Goal: Task Accomplishment & Management: Use online tool/utility

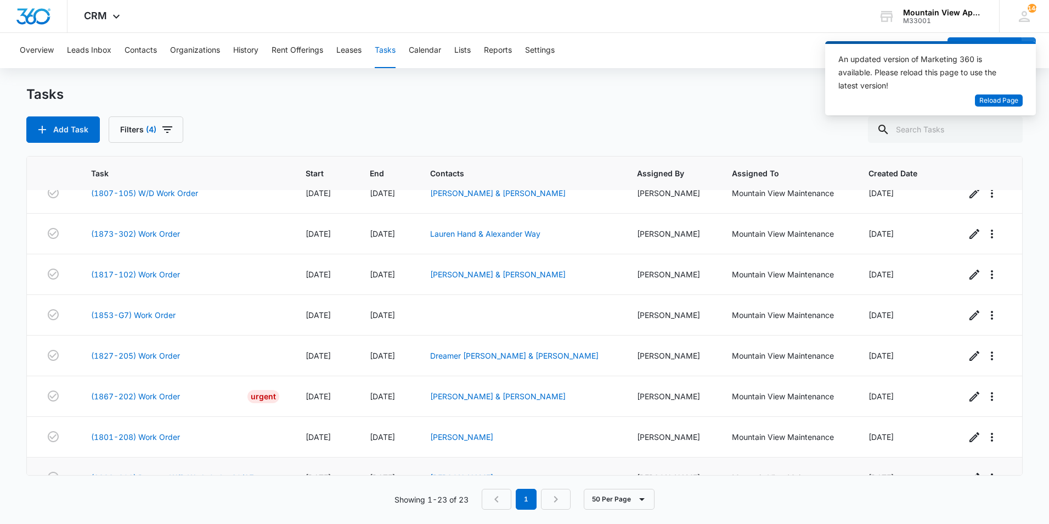
scroll to position [435, 0]
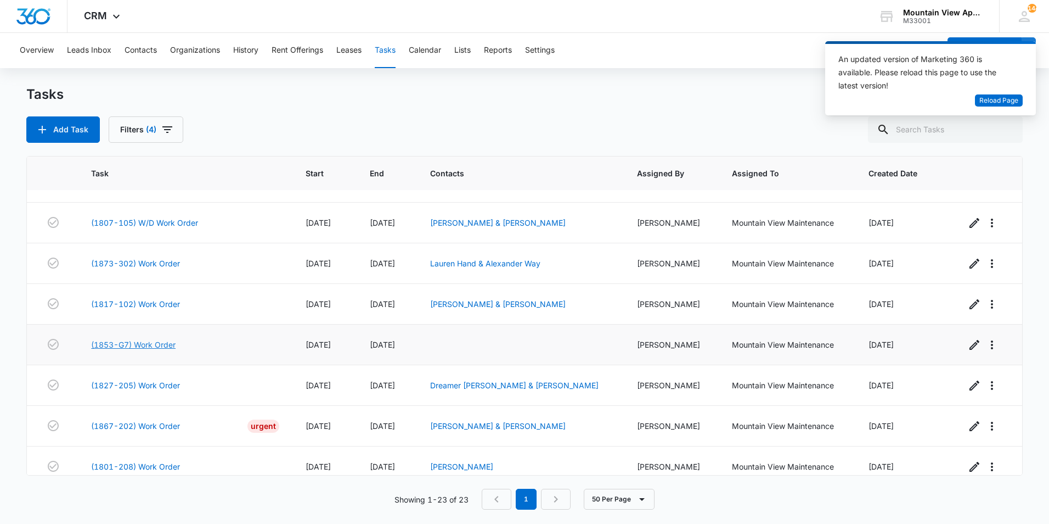
click at [142, 343] on link "(1853-G7) Work Order" at bounding box center [133, 345] width 85 height 12
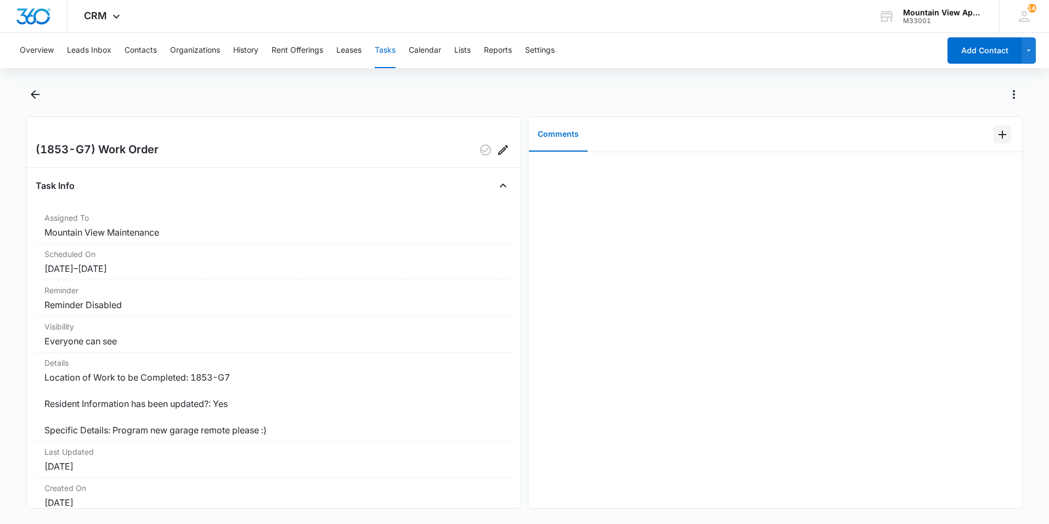
click at [999, 136] on icon "Add Comment" at bounding box center [1003, 135] width 8 height 8
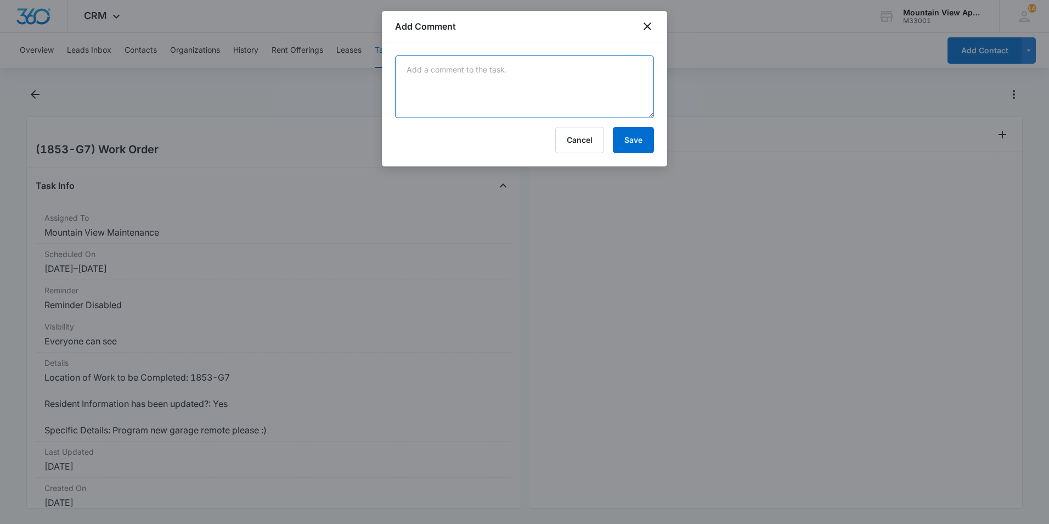
click at [606, 82] on textarea at bounding box center [524, 86] width 259 height 63
type textarea "Remote programmed and left in office."
click at [629, 134] on button "Save" at bounding box center [633, 140] width 41 height 26
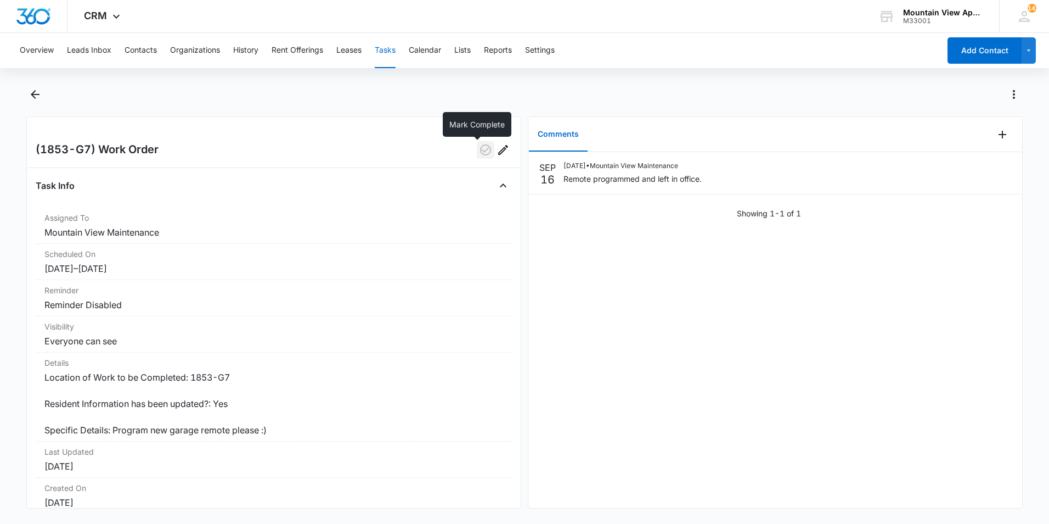
click at [480, 151] on icon "button" at bounding box center [485, 149] width 11 height 11
click at [36, 96] on icon "Back" at bounding box center [35, 94] width 13 height 13
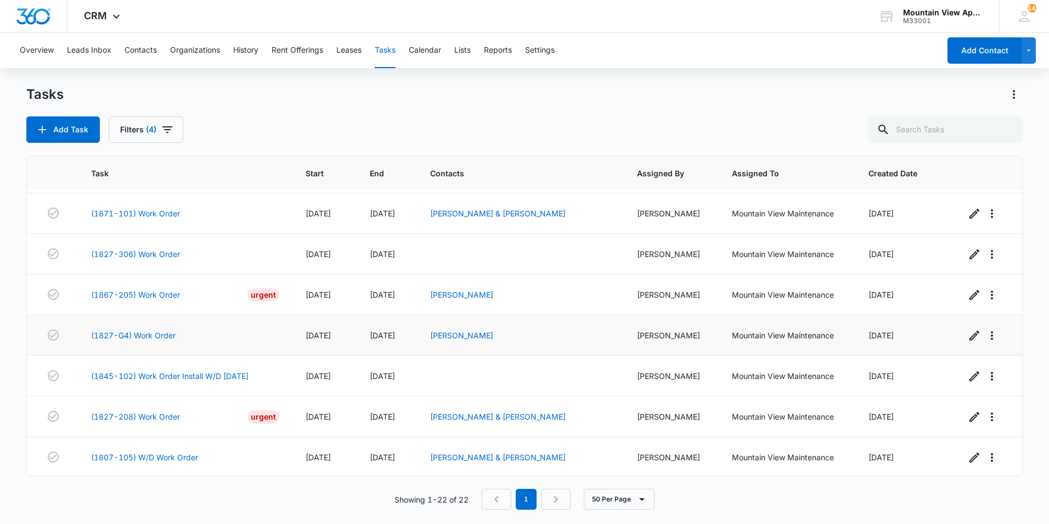
scroll to position [220, 0]
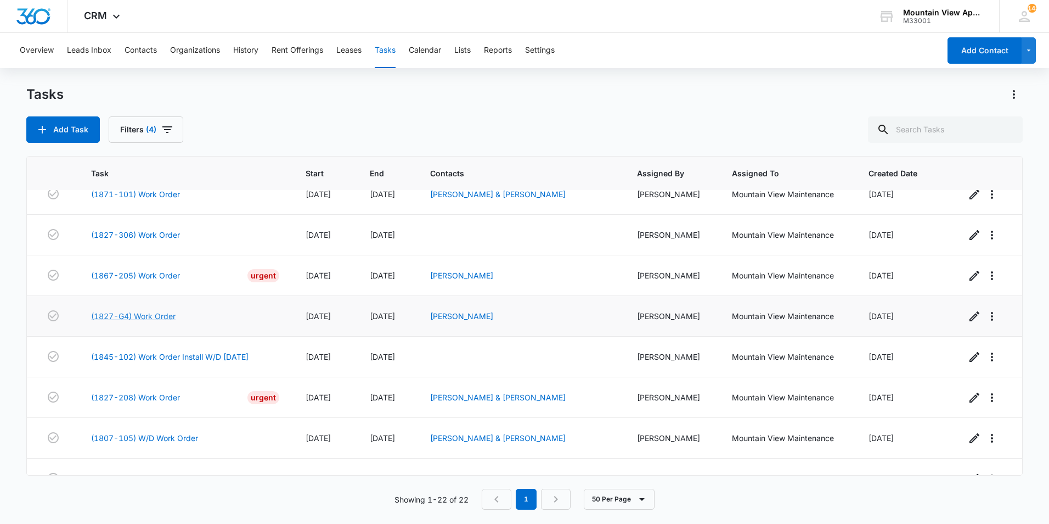
click at [166, 316] on link "(1827-G4) Work Order" at bounding box center [133, 316] width 85 height 12
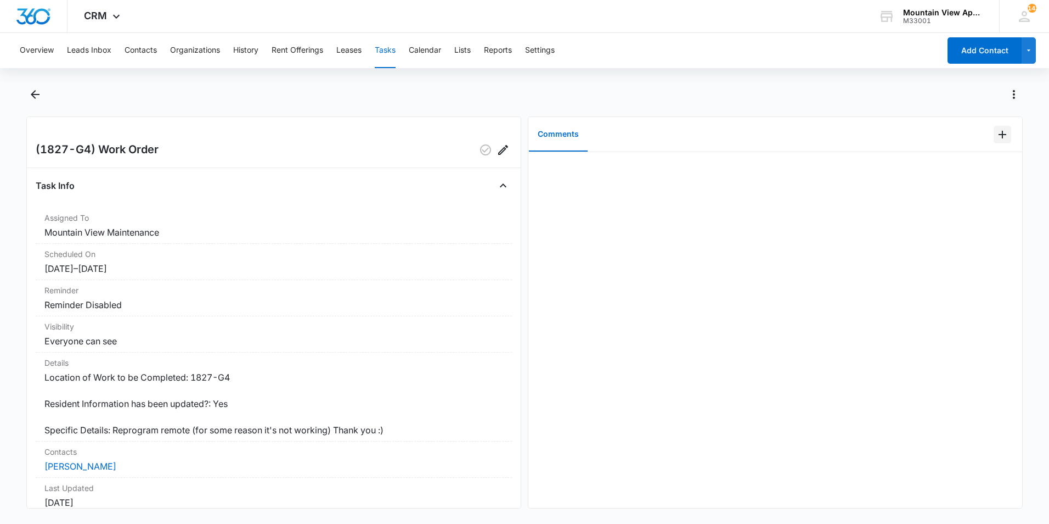
click at [999, 134] on icon "Add Comment" at bounding box center [1003, 135] width 8 height 8
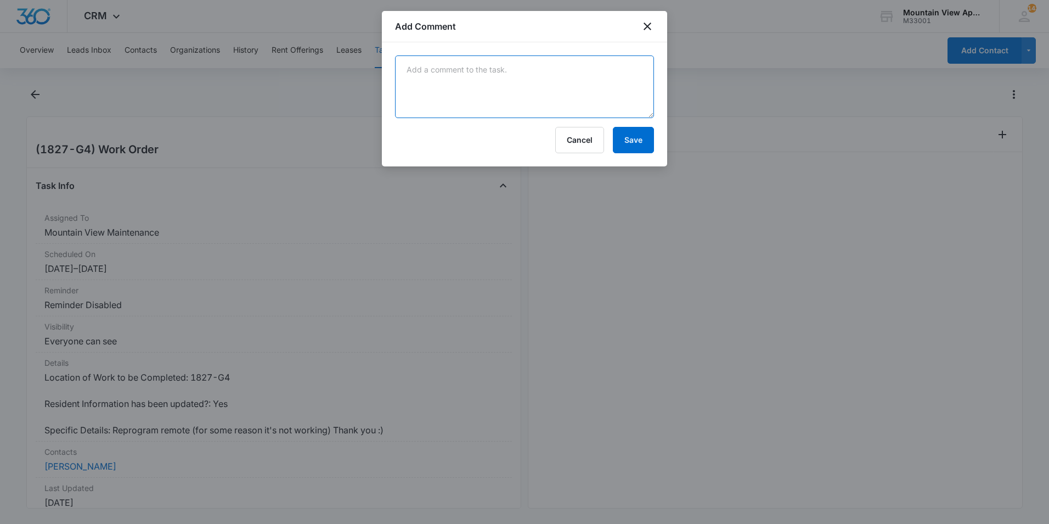
click at [605, 101] on textarea at bounding box center [524, 86] width 259 height 63
type textarea "Remote programmed and left in office."
click at [639, 143] on button "Save" at bounding box center [633, 140] width 41 height 26
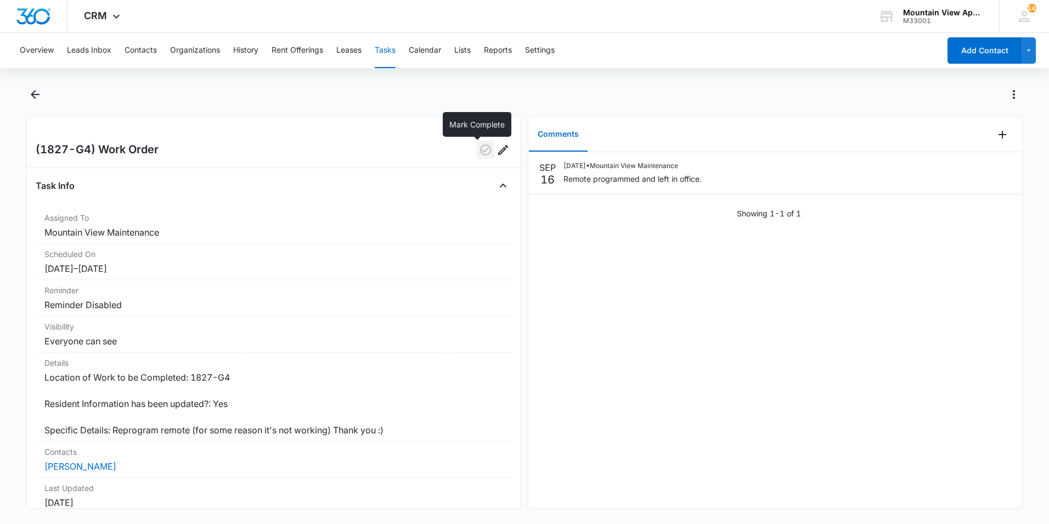
click at [479, 152] on icon "button" at bounding box center [485, 149] width 13 height 13
click at [32, 94] on icon "Back" at bounding box center [35, 94] width 9 height 9
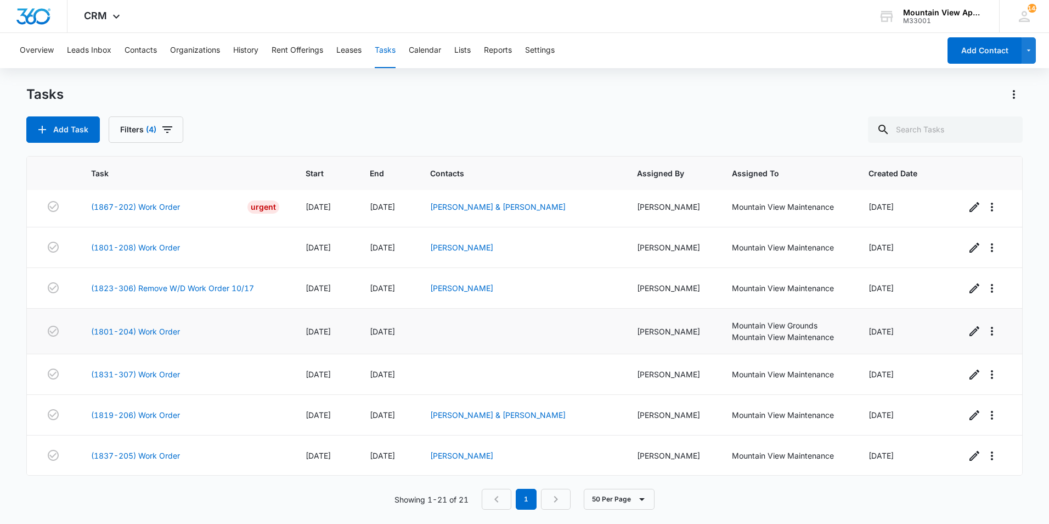
scroll to position [573, 0]
